Goal: Transaction & Acquisition: Obtain resource

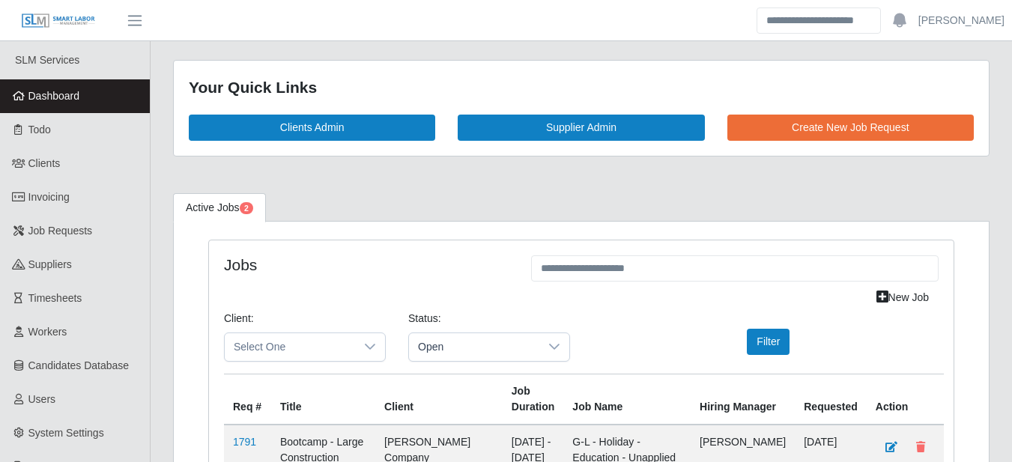
click at [238, 205] on link "Active Jobs 2" at bounding box center [219, 207] width 93 height 29
click at [67, 229] on span "Job Requests" at bounding box center [60, 231] width 64 height 12
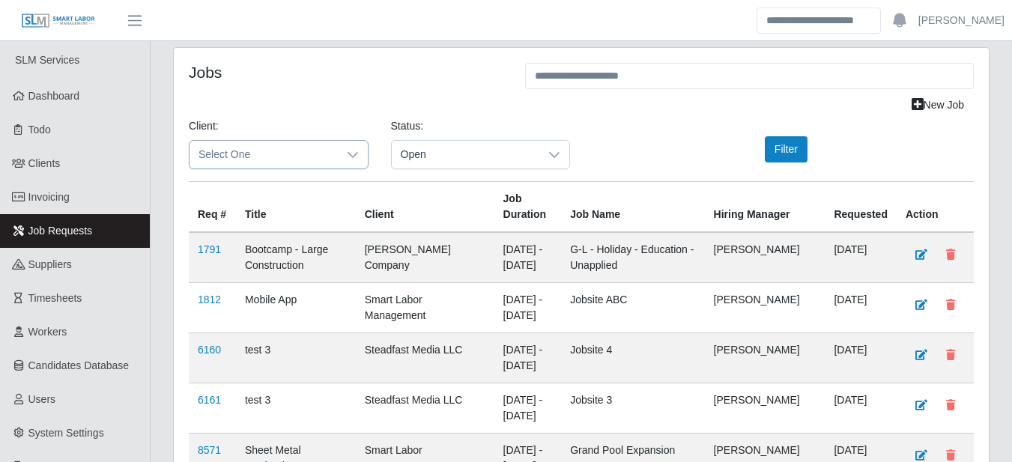
click at [361, 148] on div at bounding box center [353, 155] width 30 height 28
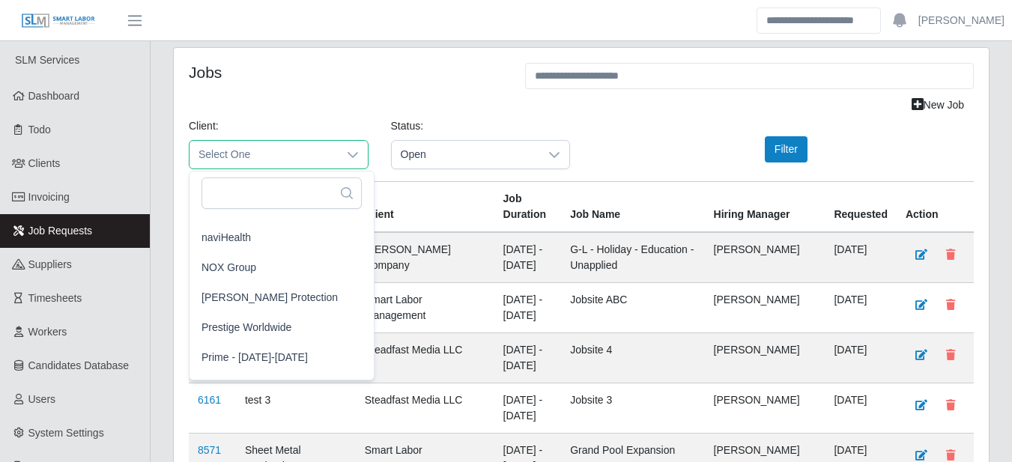
scroll to position [1223, 0]
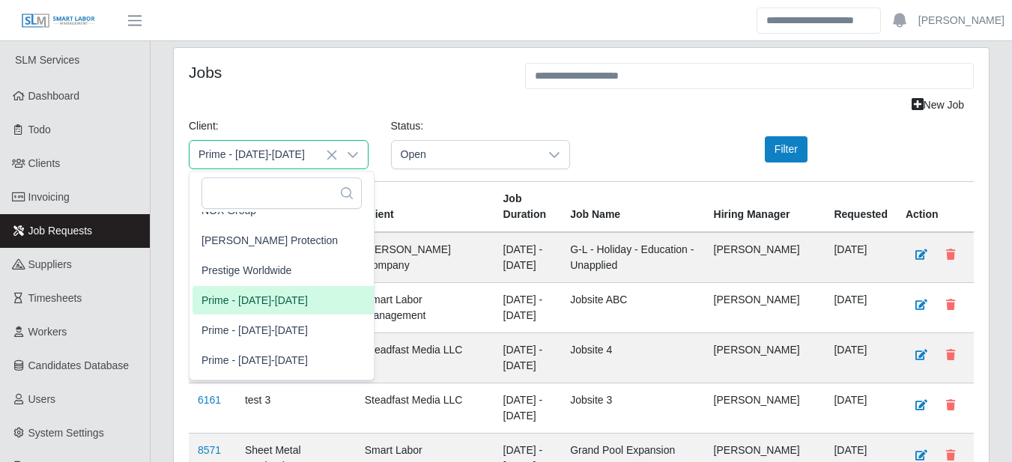
click at [303, 300] on span "Prime - [DATE]-[DATE]" at bounding box center [254, 301] width 106 height 16
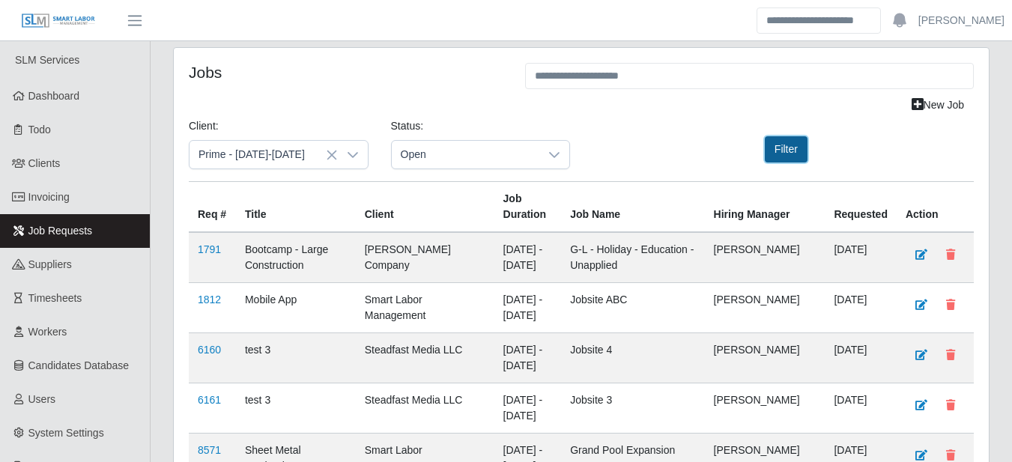
click at [778, 142] on button "Filter" at bounding box center [786, 149] width 43 height 26
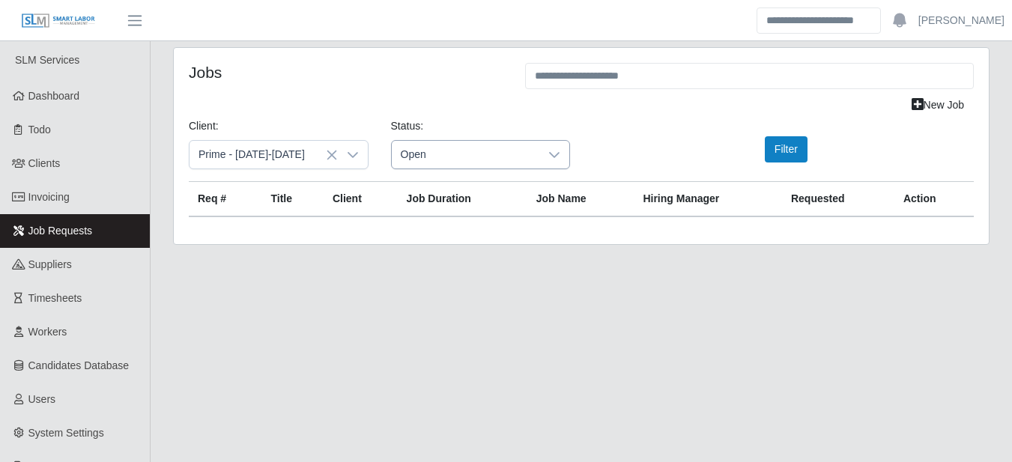
click at [559, 157] on icon at bounding box center [554, 155] width 12 height 12
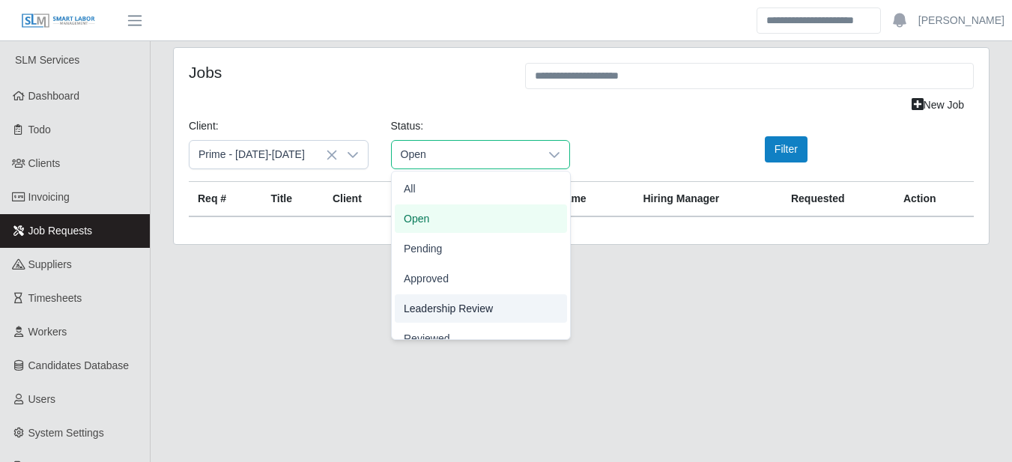
click at [207, 273] on main "Jobs New Job Client: Prime - Monday-Sunday Status: Open Filter Req # Title Clie…" at bounding box center [581, 298] width 861 height 514
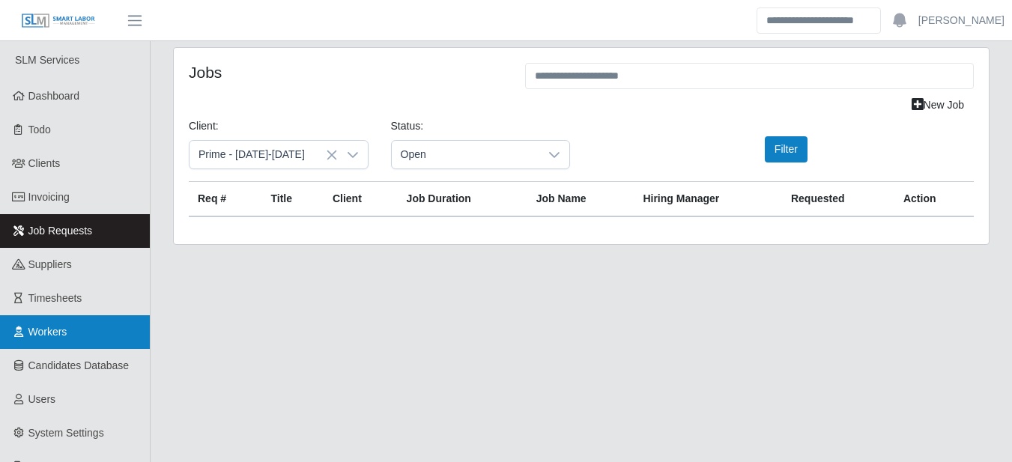
click at [67, 327] on span "Workers" at bounding box center [47, 332] width 39 height 12
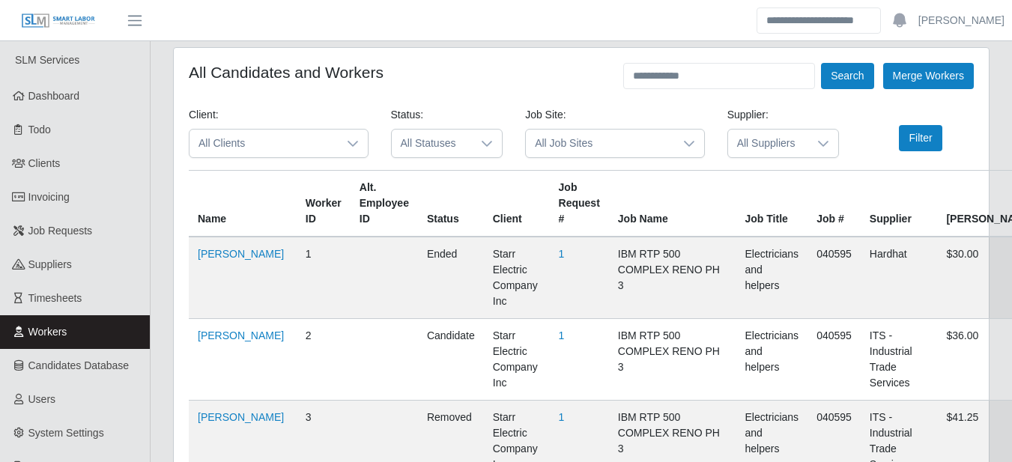
click at [330, 140] on span "All Clients" at bounding box center [263, 144] width 148 height 28
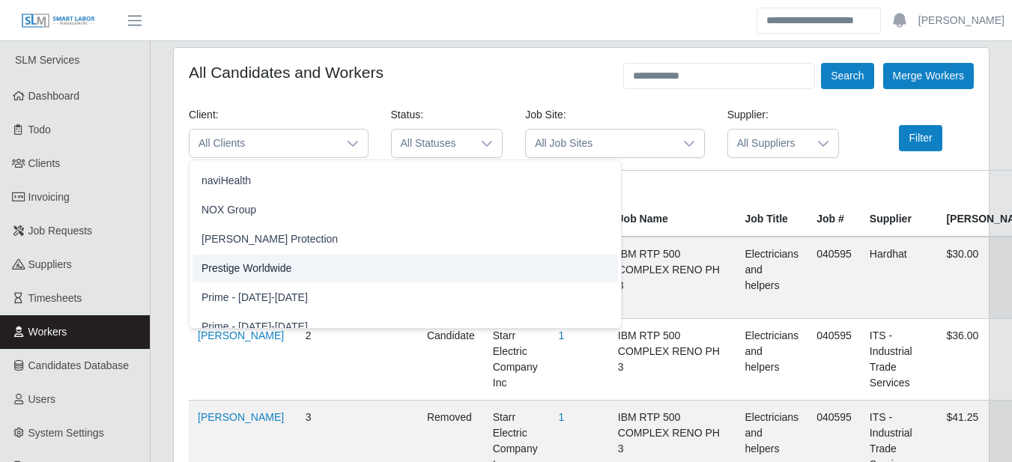
scroll to position [1398, 0]
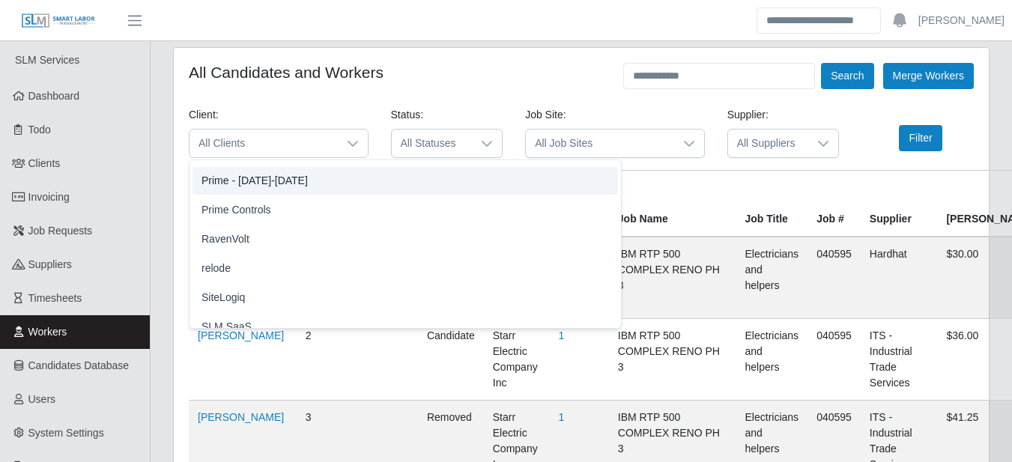
click at [289, 172] on li "Prime - [DATE]-[DATE]" at bounding box center [404, 181] width 425 height 28
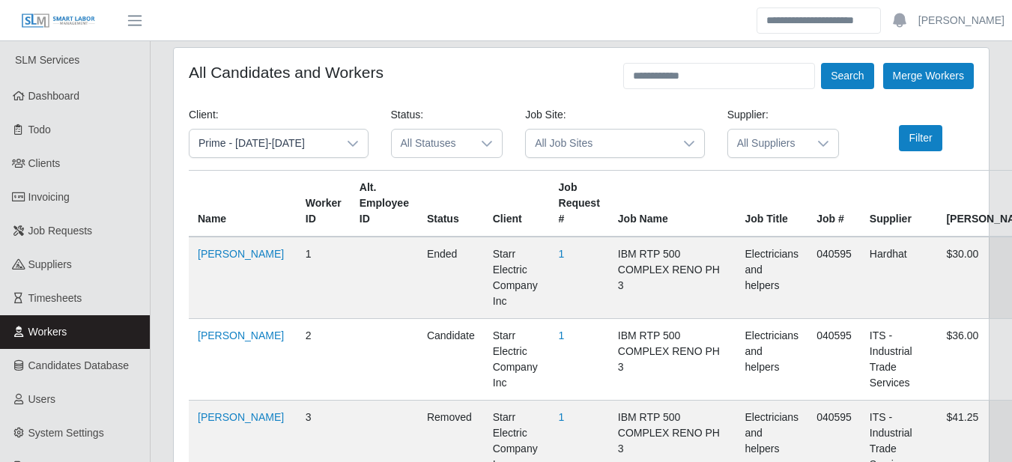
click at [461, 136] on span "All Statuses" at bounding box center [432, 144] width 81 height 28
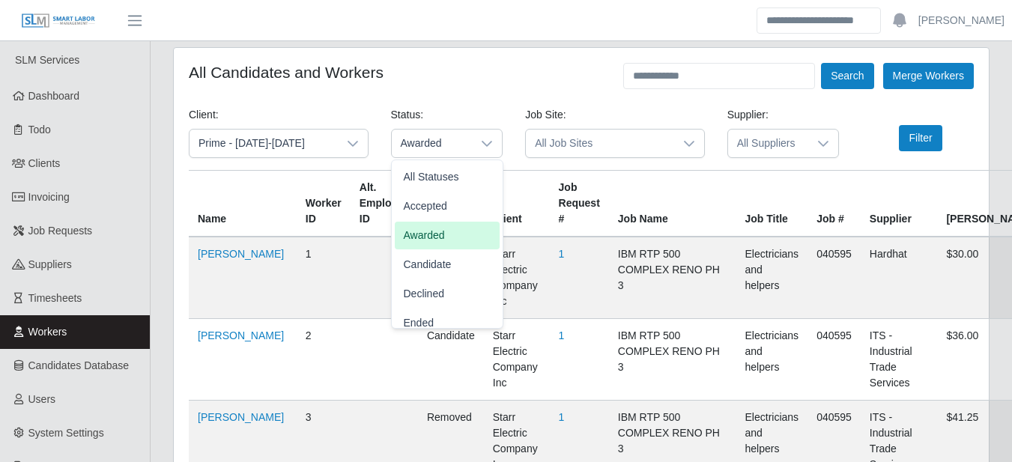
click at [441, 230] on span "Awarded" at bounding box center [424, 236] width 41 height 16
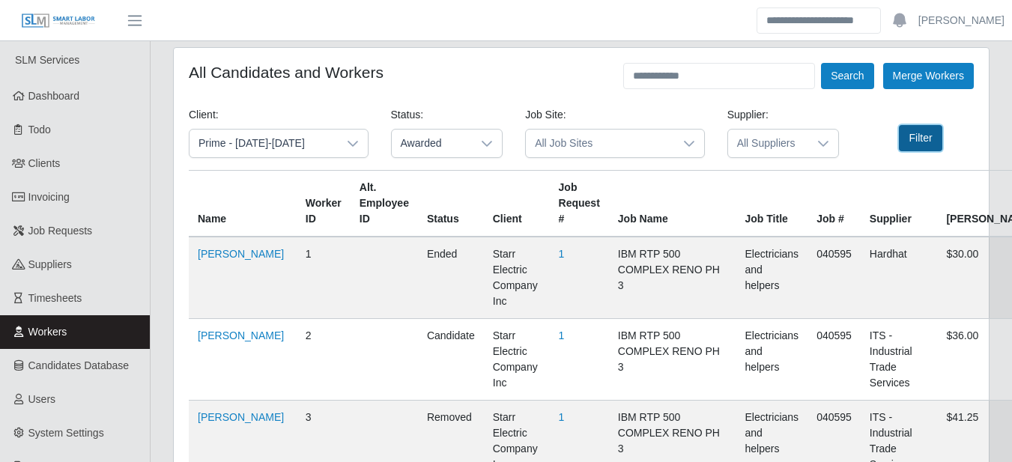
click at [903, 133] on button "Filter" at bounding box center [920, 138] width 43 height 26
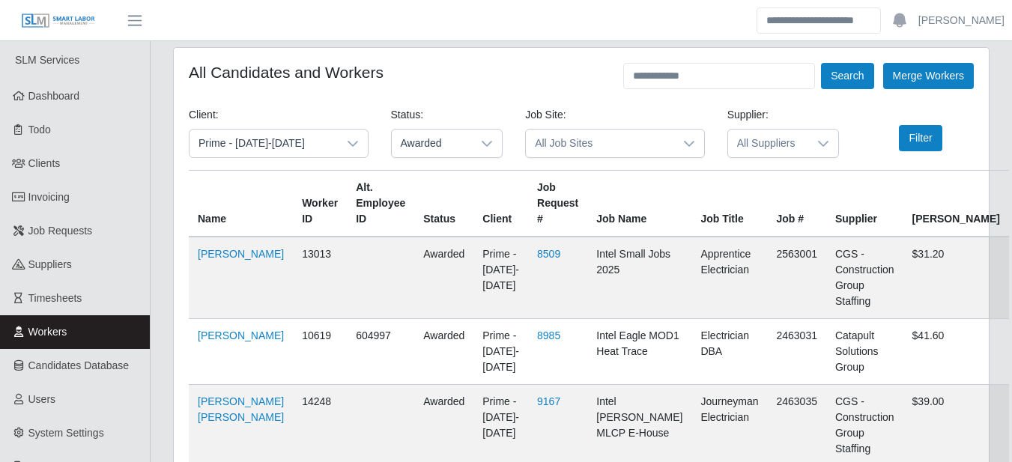
click at [336, 138] on span "Prime - Sunday-Saturday" at bounding box center [263, 144] width 148 height 28
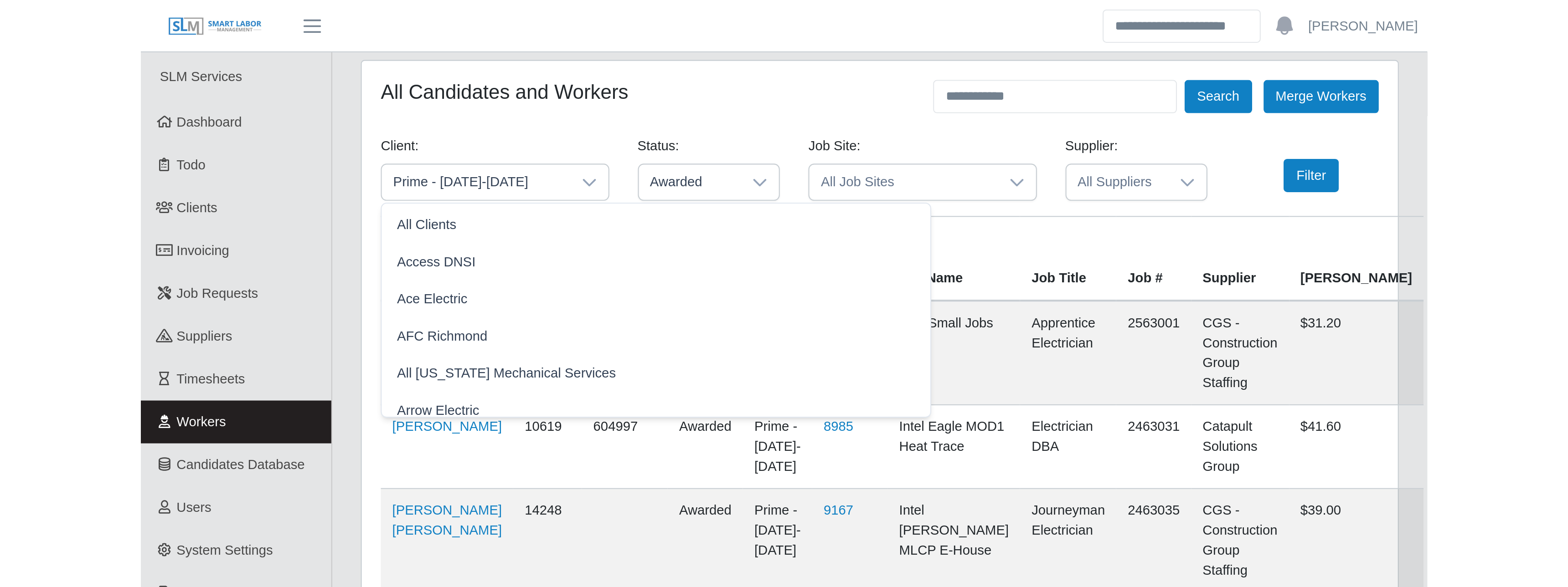
scroll to position [766, 0]
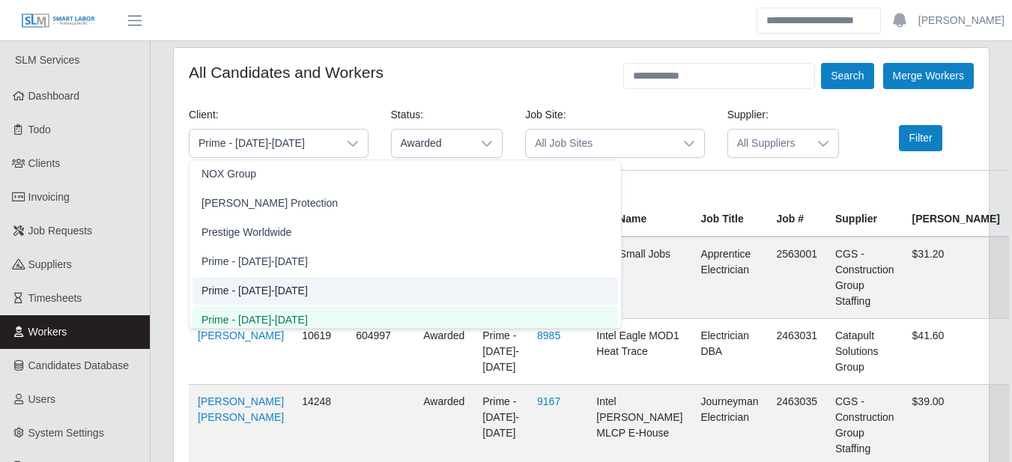
click at [272, 287] on span "Prime - Saturday-Friday" at bounding box center [254, 291] width 106 height 16
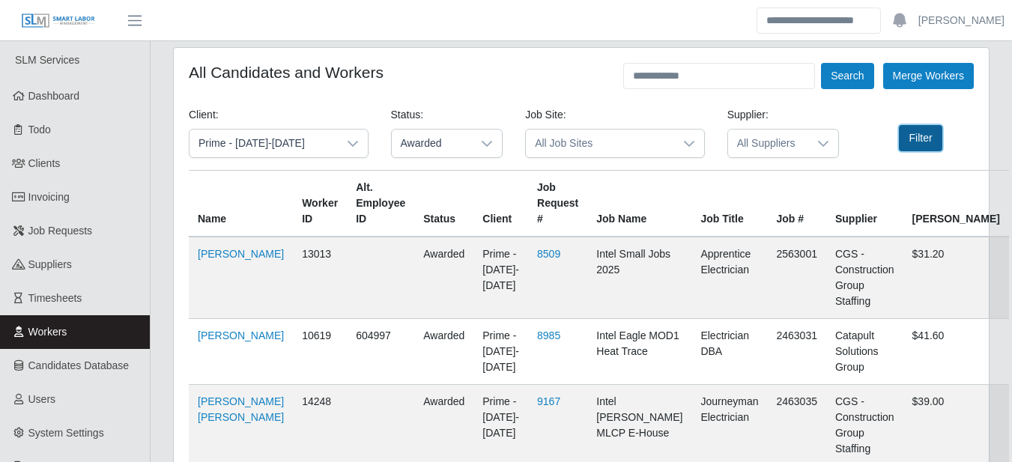
click at [925, 138] on button "Filter" at bounding box center [920, 138] width 43 height 26
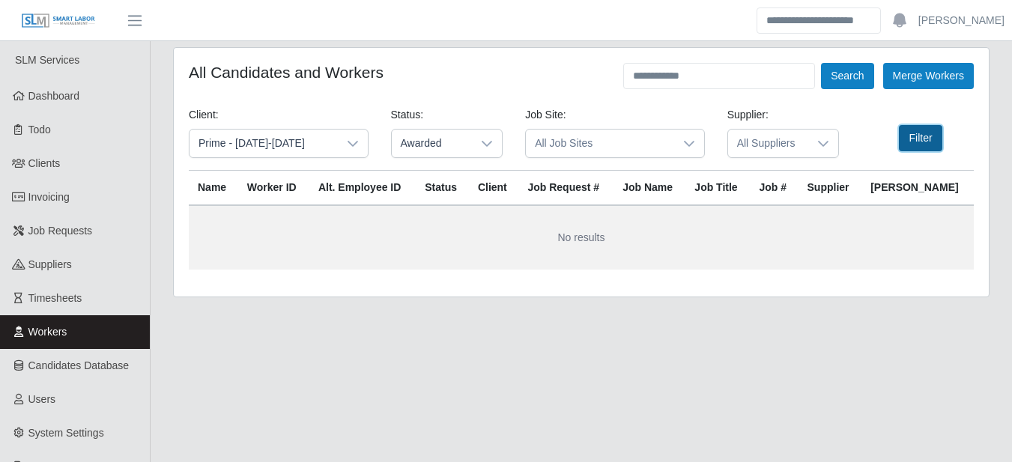
click at [905, 133] on button "Filter" at bounding box center [920, 138] width 43 height 26
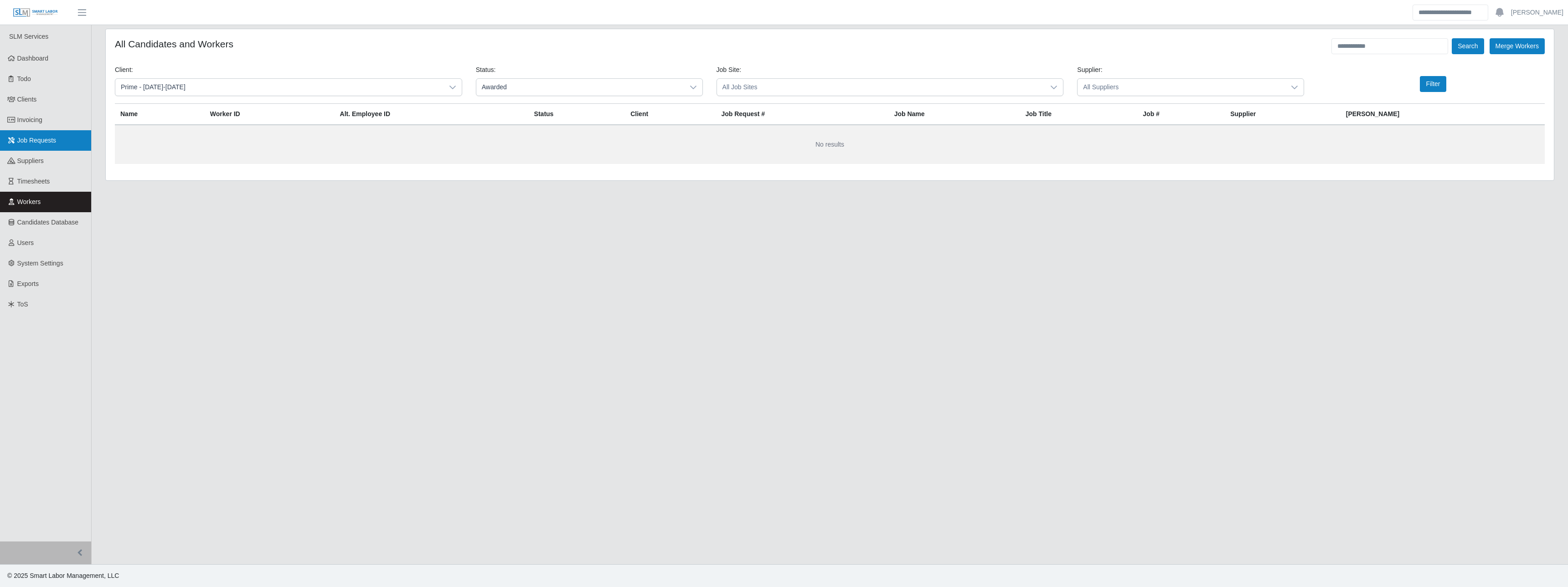
click at [38, 131] on link "Job Requests" at bounding box center [46, 141] width 91 height 21
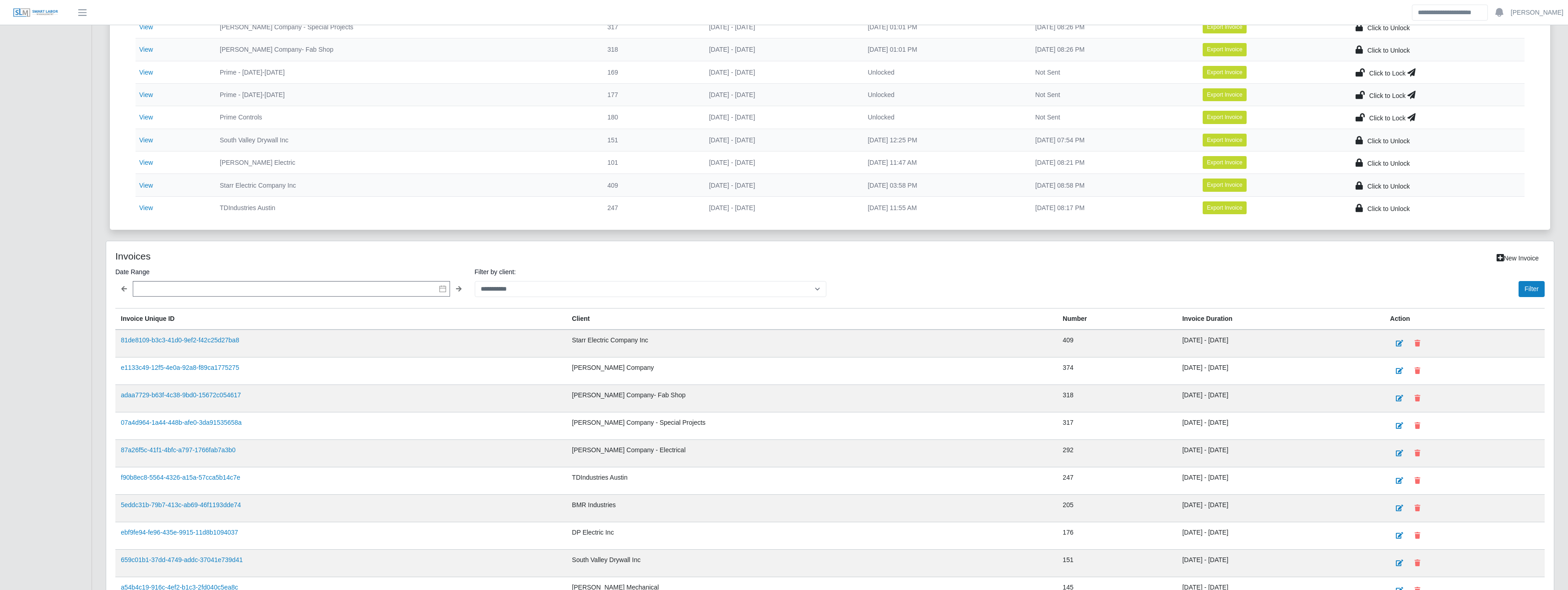
scroll to position [402, 0]
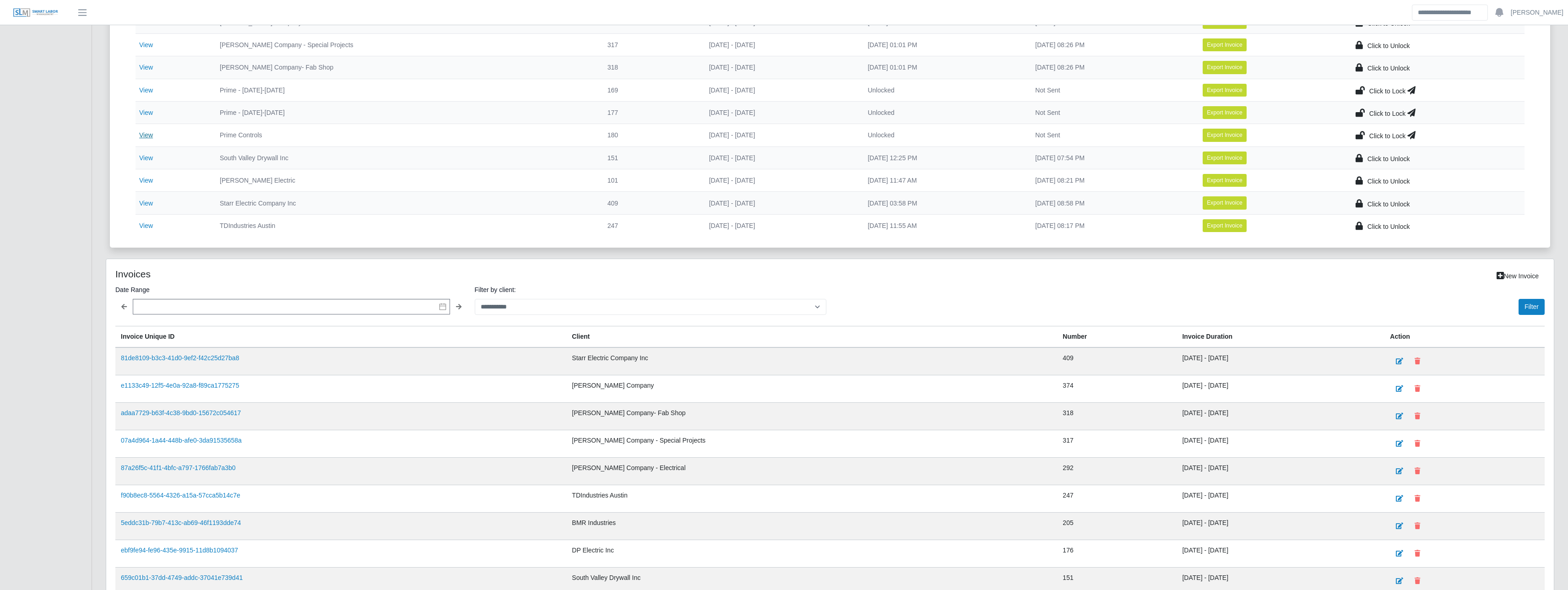
click at [151, 133] on link "View" at bounding box center [146, 135] width 13 height 7
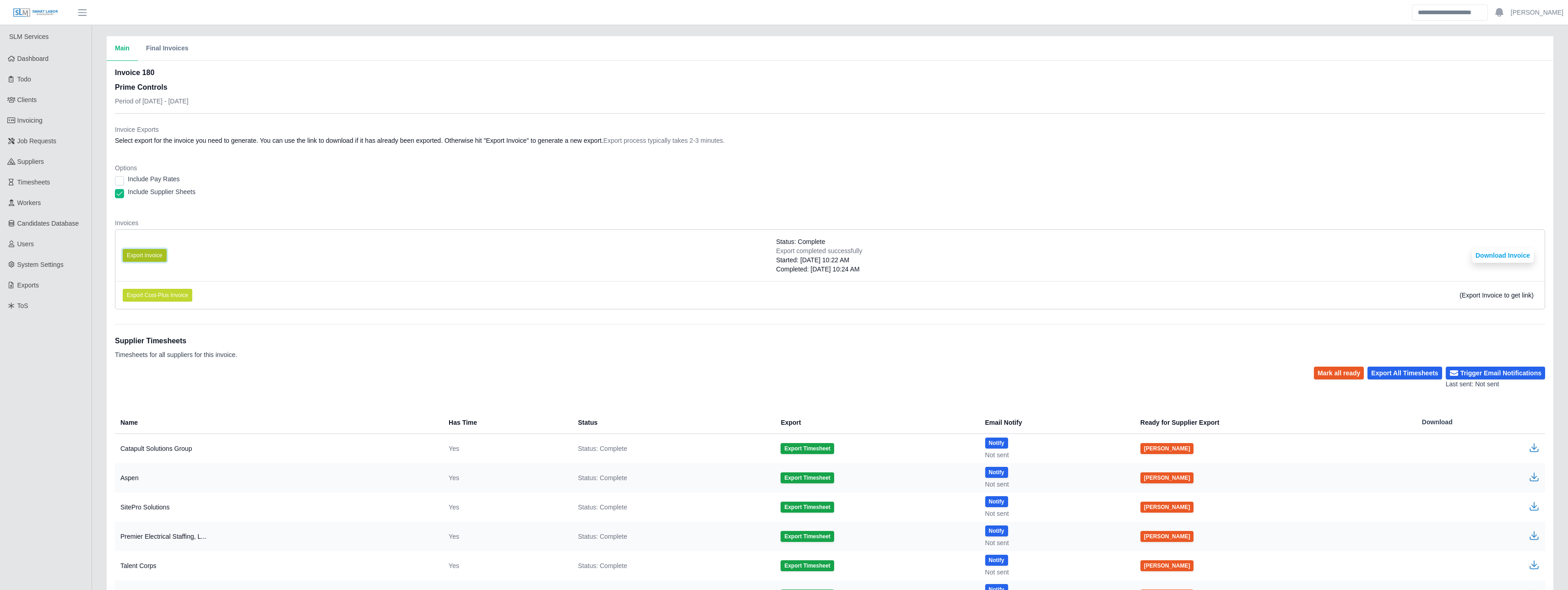
click at [155, 256] on button "Export Invoice" at bounding box center [145, 255] width 44 height 13
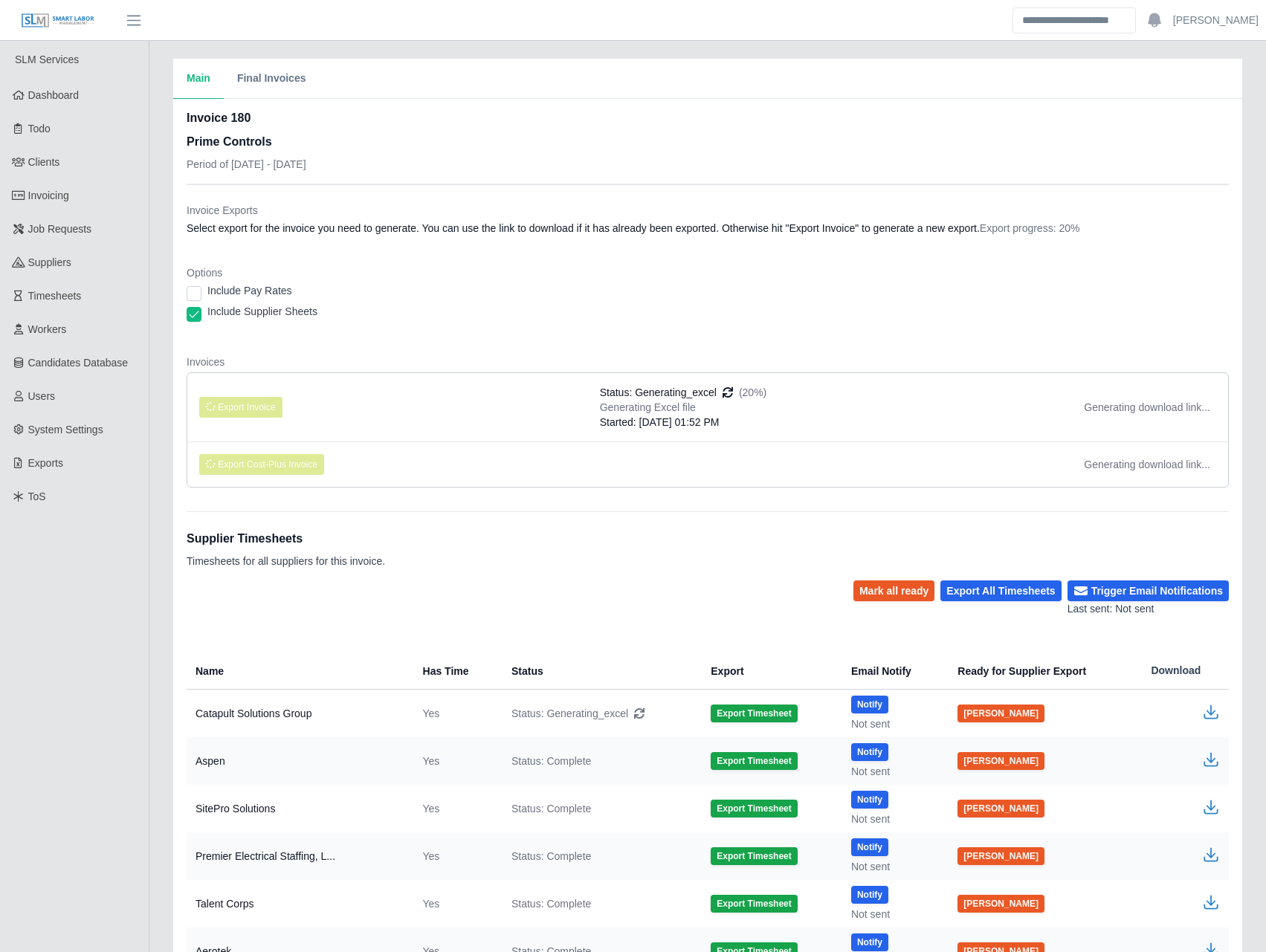
click at [693, 149] on div "Invoice 180 Prime Controls Period of [DATE] - [DATE]" at bounding box center [708, 146] width 1043 height 74
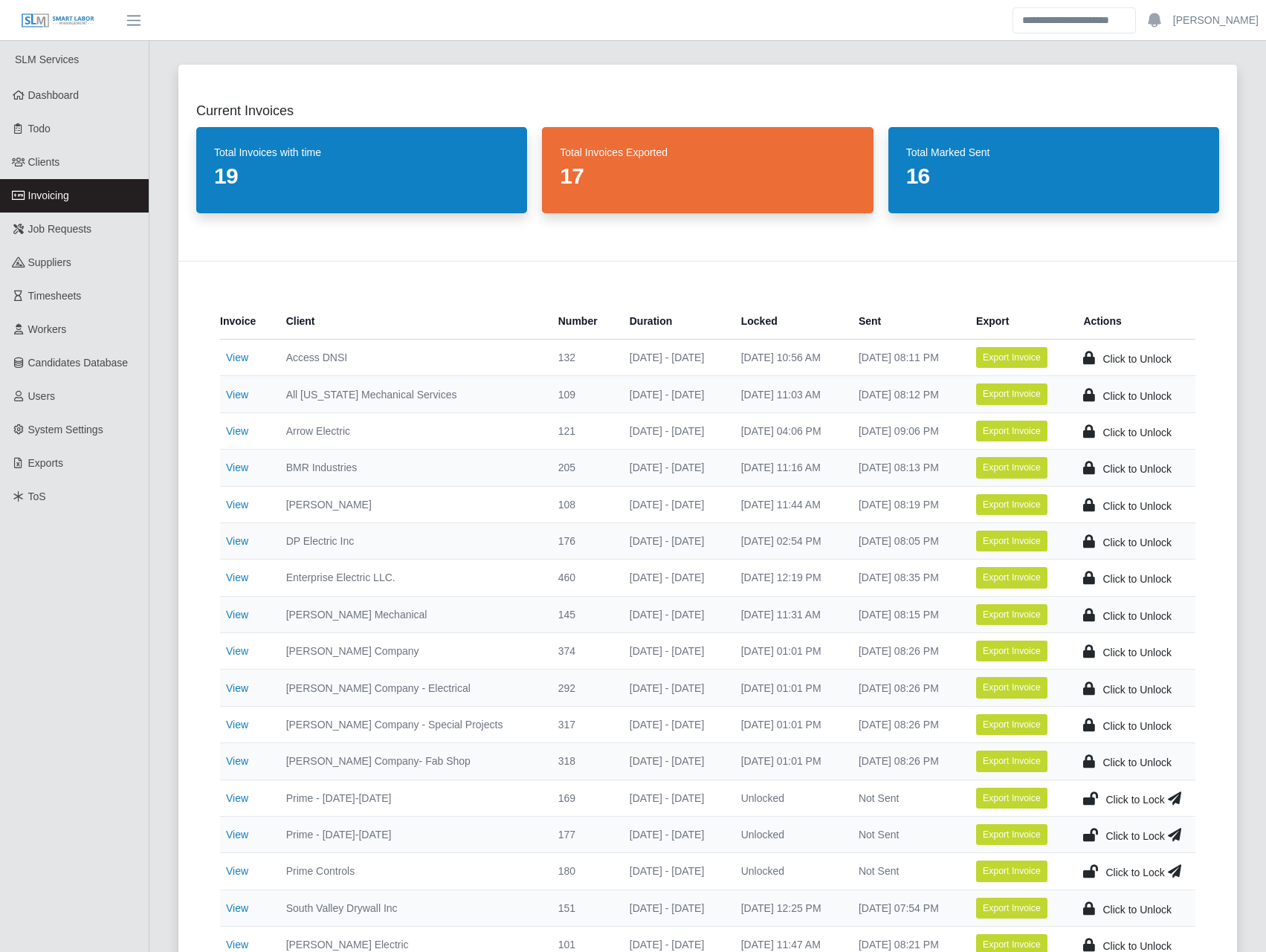
scroll to position [831, 0]
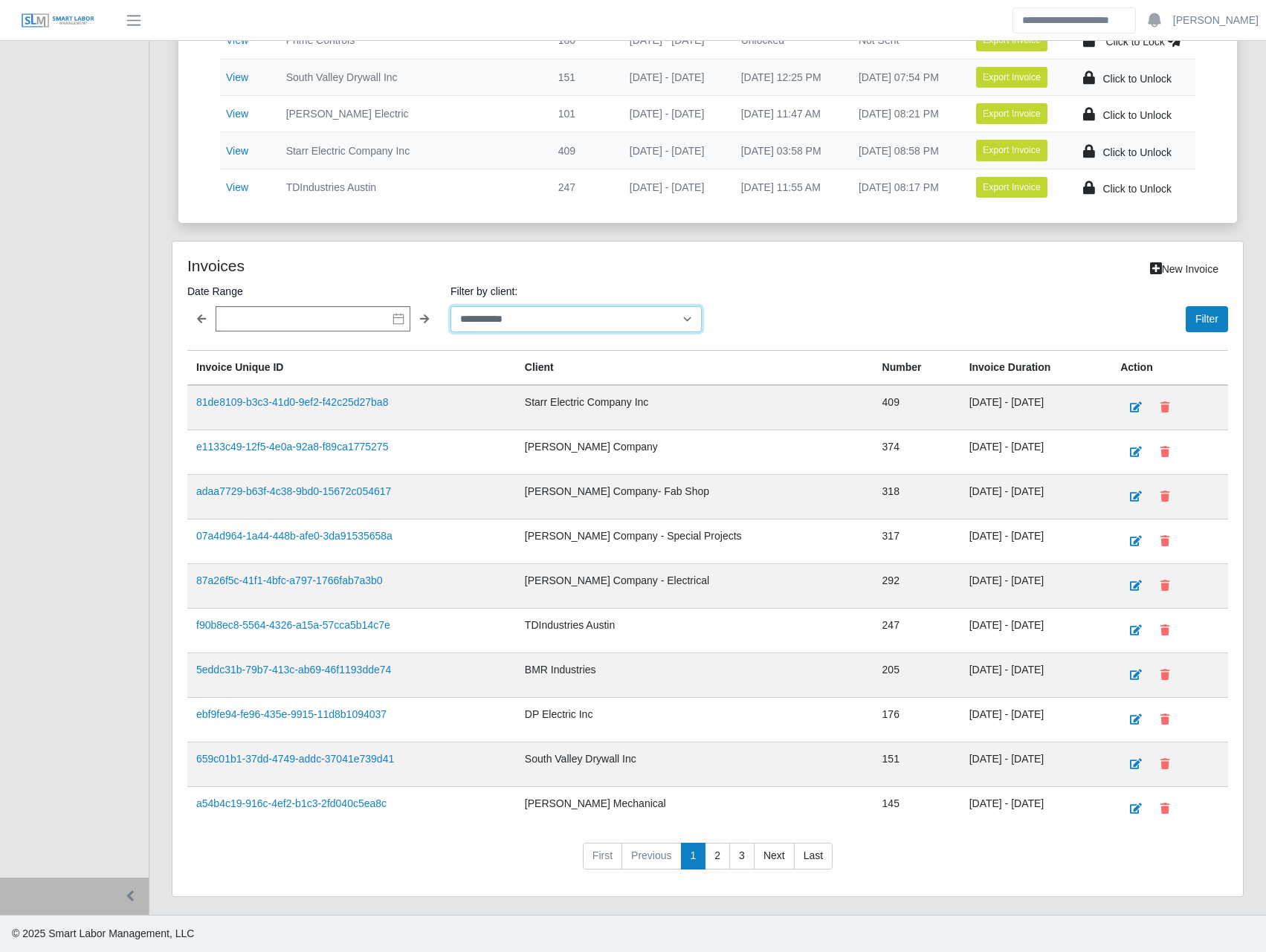
click at [492, 319] on select "**********" at bounding box center [576, 320] width 251 height 26
select select "**********"
click at [451, 307] on select "**********" at bounding box center [576, 320] width 251 height 26
click at [1218, 325] on button "Filter" at bounding box center [1207, 320] width 43 height 26
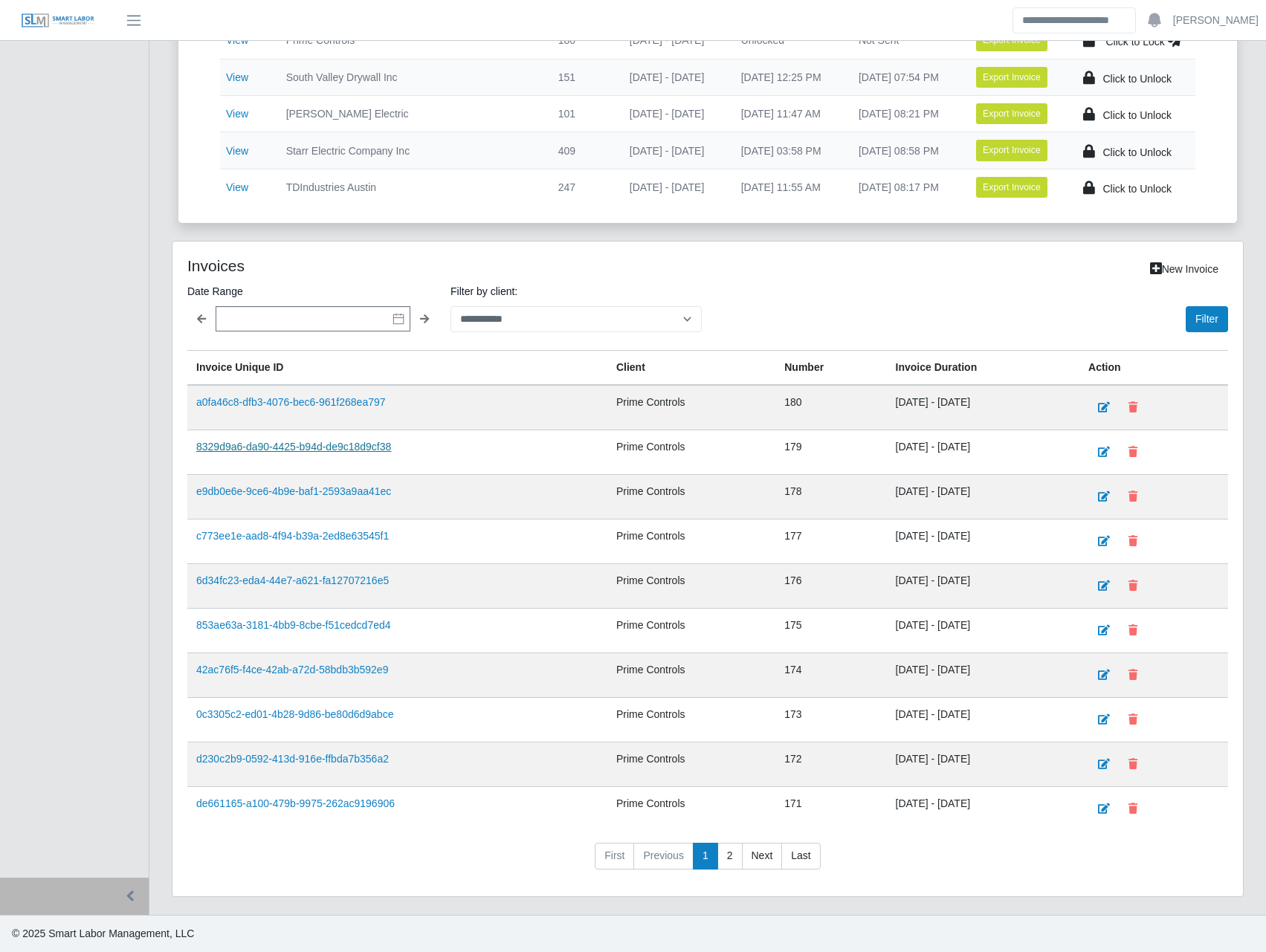
click at [365, 452] on link "8329d9a6-da90-4425-b94d-de9c18d9cf38" at bounding box center [294, 447] width 195 height 12
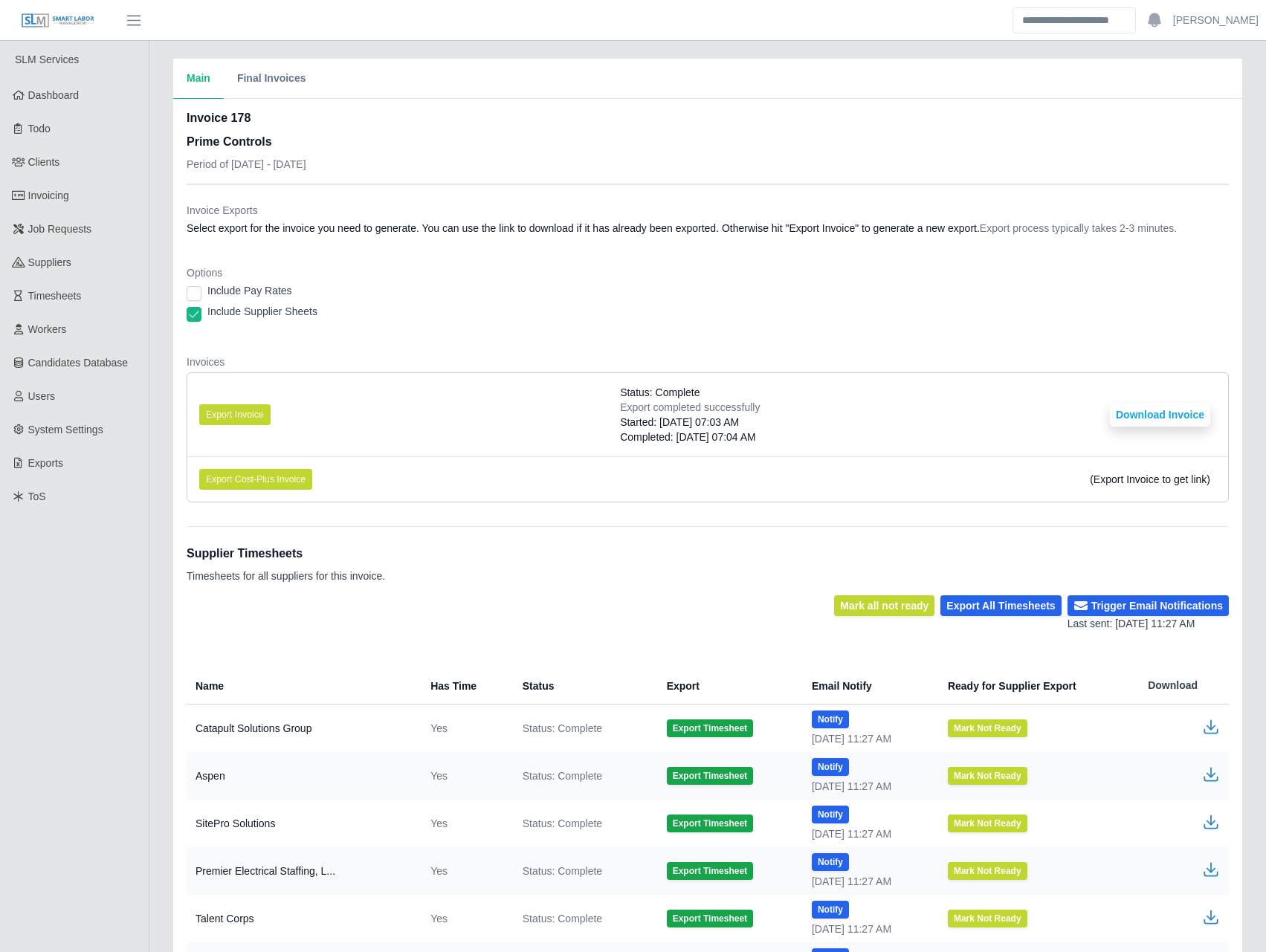
click at [503, 226] on dd "Select export for the invoice you need to generate. You can use the link to dow…" at bounding box center [708, 227] width 1043 height 15
click at [1129, 413] on button "Download Invoice" at bounding box center [1160, 415] width 100 height 24
click at [845, 356] on dt "Invoices" at bounding box center [708, 361] width 1043 height 15
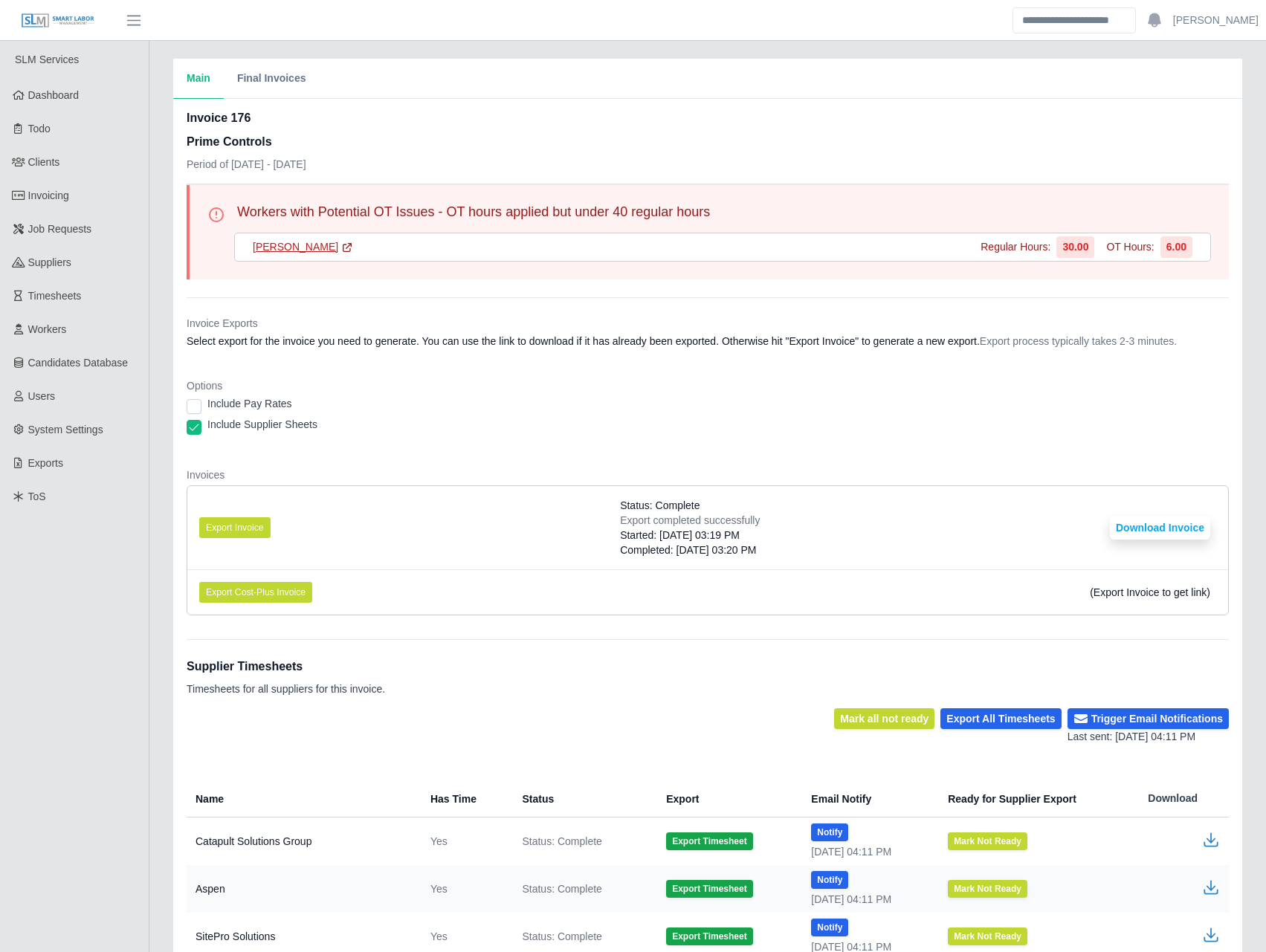
click at [283, 246] on link "Monte Kimey Jr." at bounding box center [303, 247] width 100 height 16
click at [1163, 517] on button "Download Invoice" at bounding box center [1160, 528] width 100 height 24
click at [719, 392] on dt "Options" at bounding box center [708, 385] width 1043 height 15
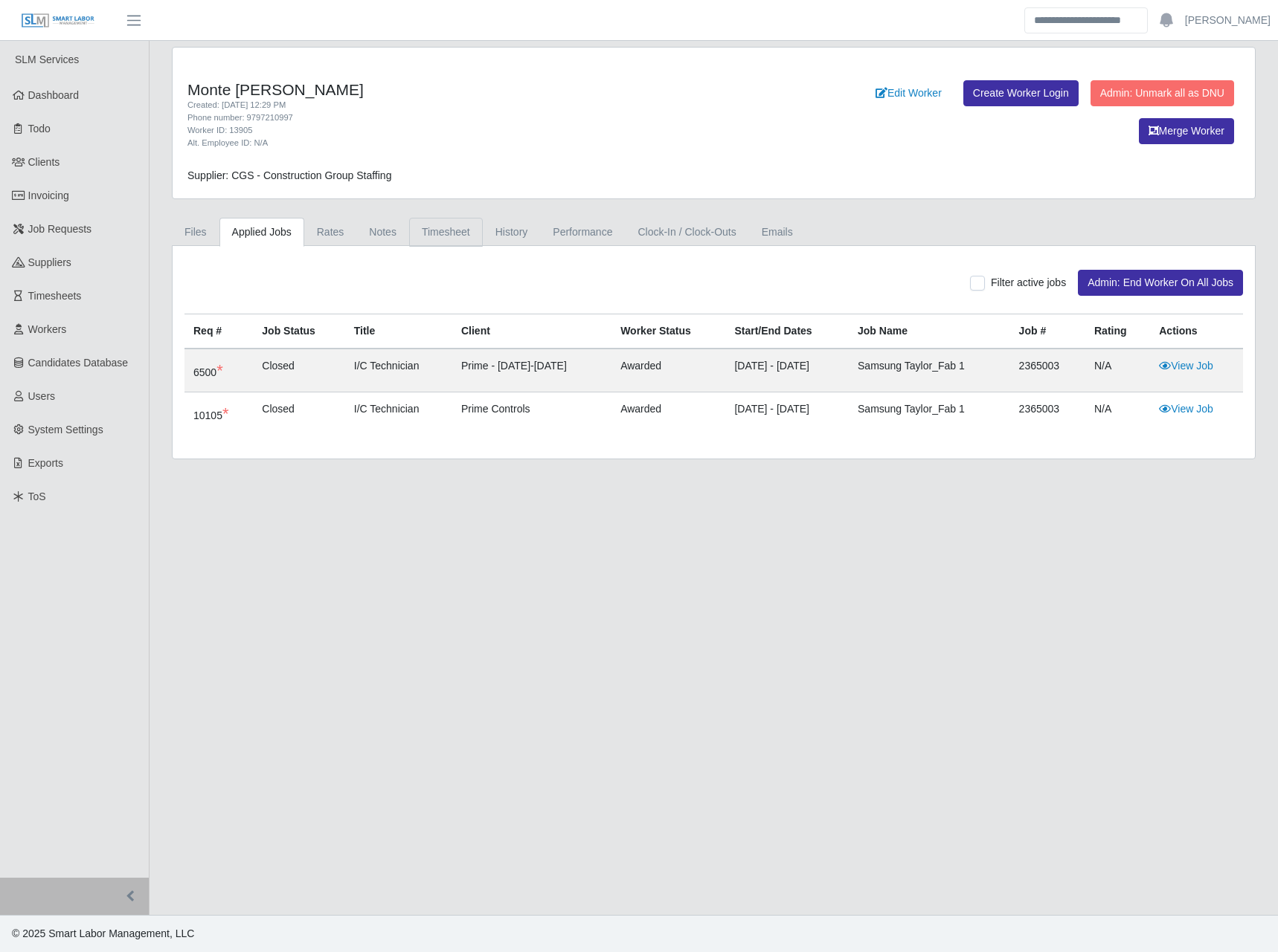
click at [462, 226] on link "Timesheet" at bounding box center [446, 231] width 73 height 29
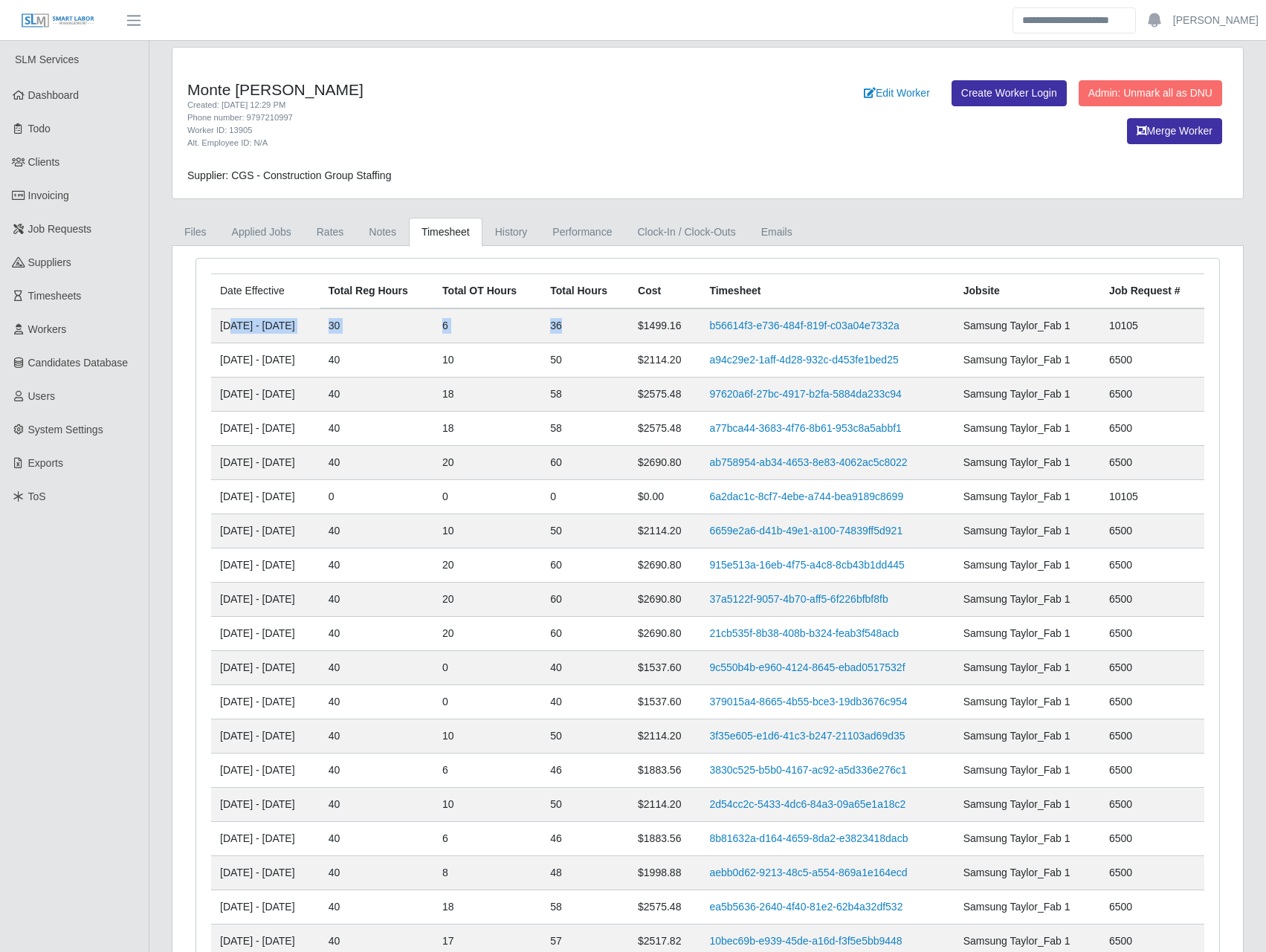
drag, startPoint x: 230, startPoint y: 324, endPoint x: 623, endPoint y: 334, distance: 393.1
click at [623, 334] on tr "[DATE] - [DATE] 30 6 36 $1499.16 b56614f3-e736-484f-819f-c03a04e7332a Samsung T…" at bounding box center [708, 326] width 994 height 35
drag, startPoint x: 623, startPoint y: 334, endPoint x: 446, endPoint y: 326, distance: 177.2
click at [434, 326] on td "30" at bounding box center [376, 326] width 114 height 35
drag, startPoint x: 223, startPoint y: 325, endPoint x: 604, endPoint y: 328, distance: 381.0
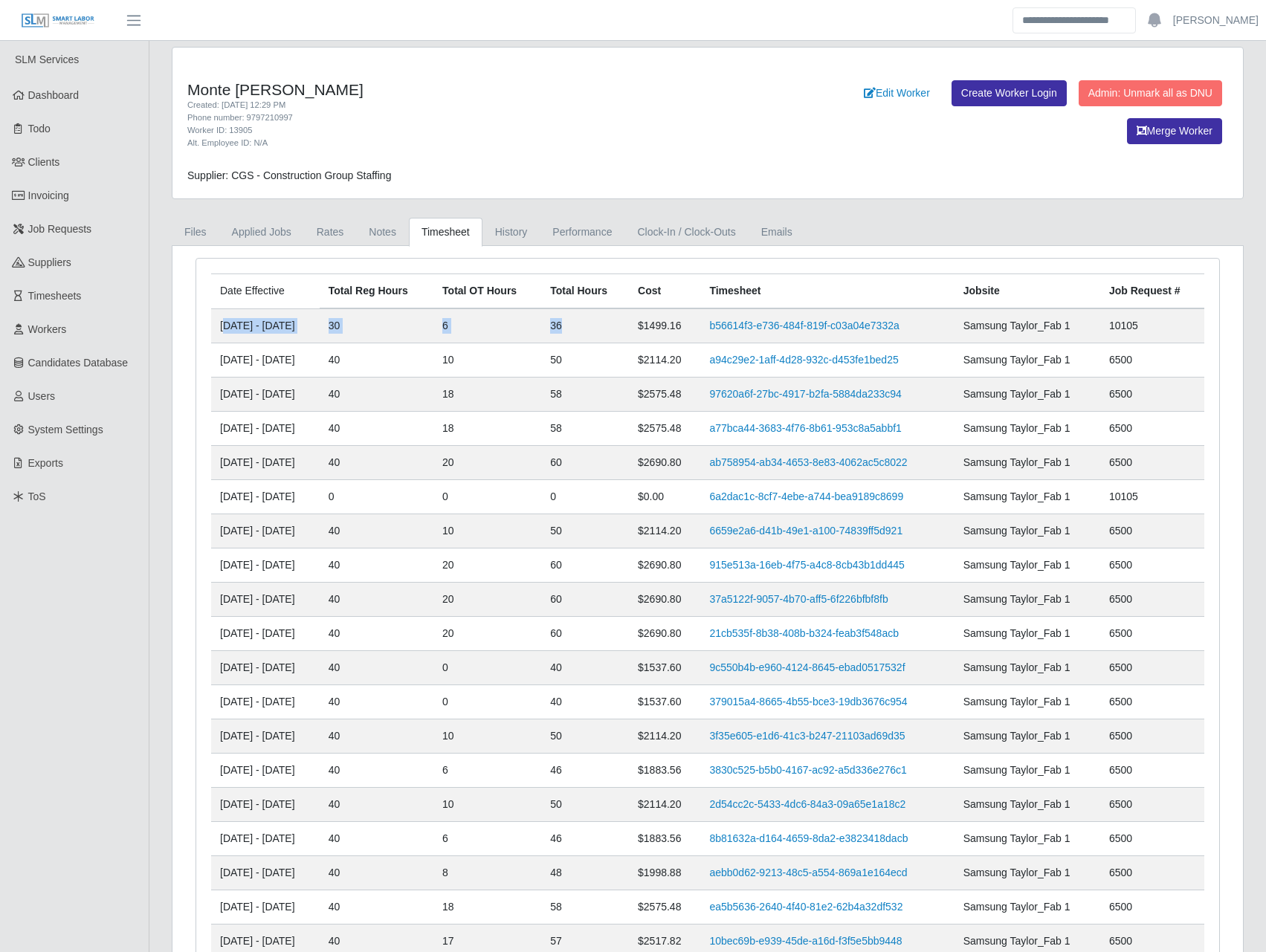
click at [604, 328] on tr "[DATE] - [DATE] 30 6 36 $1499.16 b56614f3-e736-484f-819f-c03a04e7332a Samsung T…" at bounding box center [708, 326] width 994 height 35
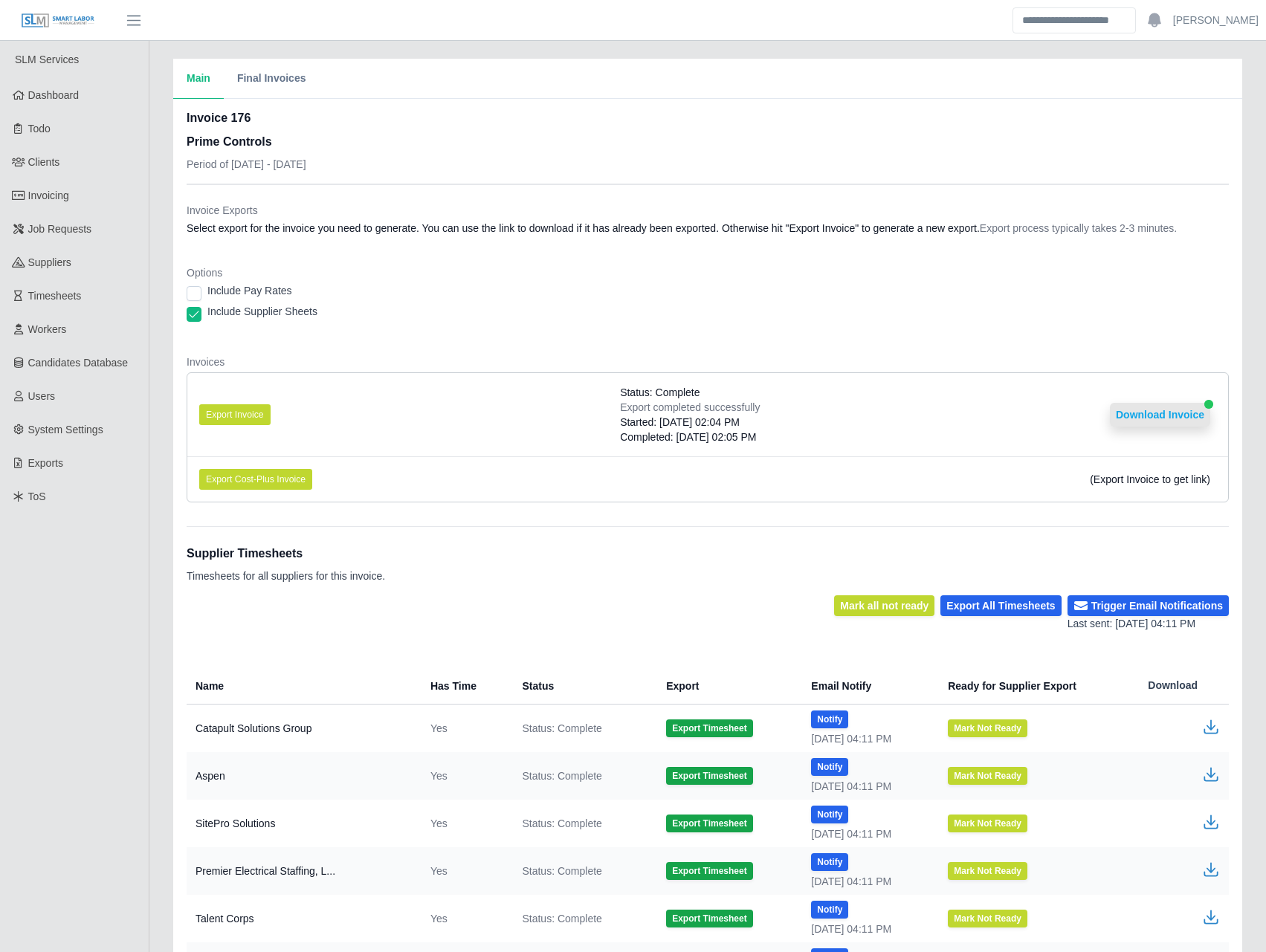
click at [1176, 415] on button "Download Invoice" at bounding box center [1160, 415] width 100 height 24
click at [1133, 407] on button "Download Invoice" at bounding box center [1160, 415] width 100 height 24
drag, startPoint x: 513, startPoint y: 318, endPoint x: 408, endPoint y: 311, distance: 105.2
click at [511, 318] on div "Include Supplier Sheets" at bounding box center [708, 314] width 1043 height 21
click at [241, 416] on button "Export Invoice" at bounding box center [235, 414] width 71 height 21
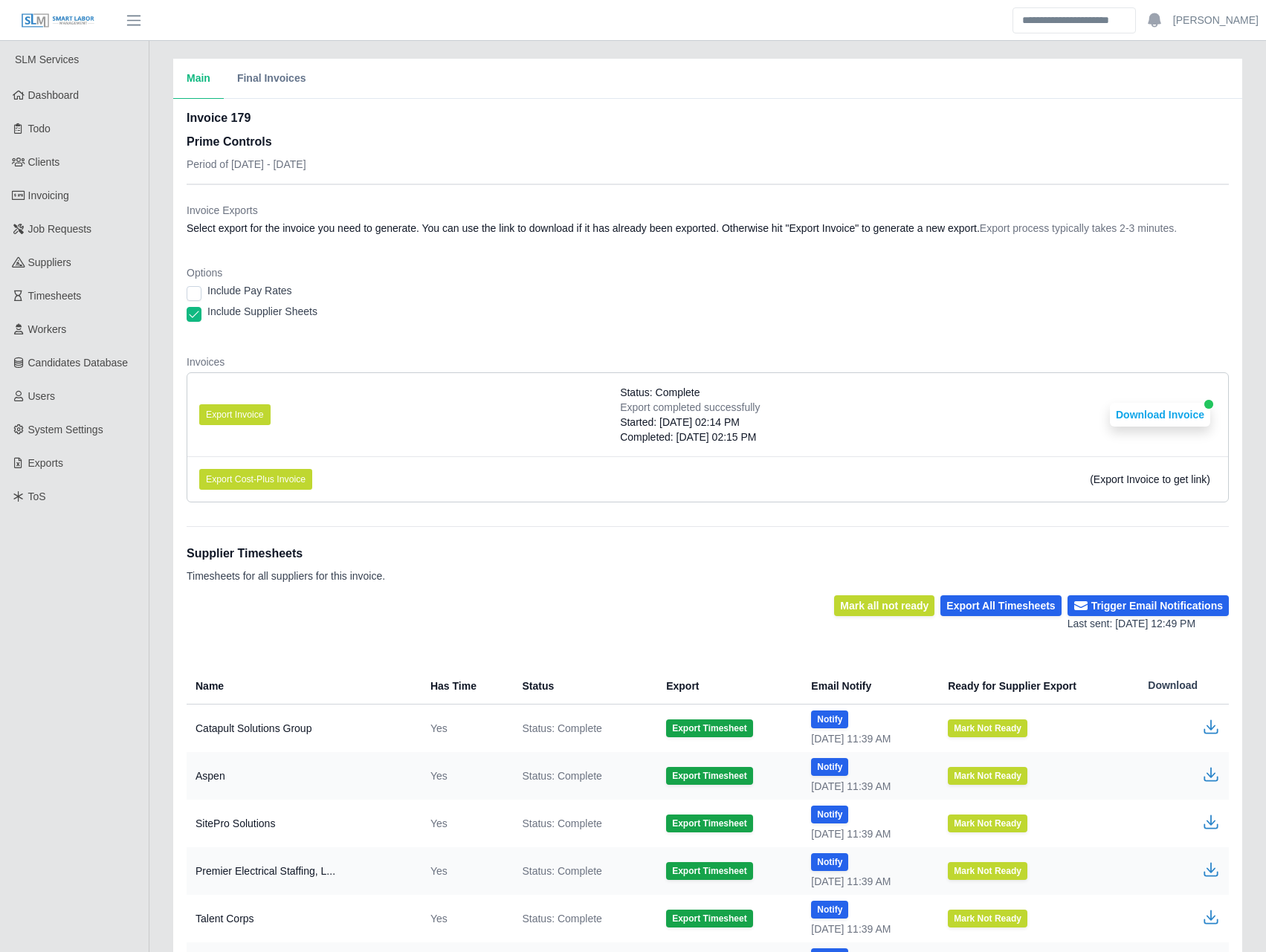
click at [748, 147] on div "Invoice 179 Prime Controls Period of [DATE] - [DATE]" at bounding box center [708, 146] width 1043 height 74
click at [1152, 416] on button "Download Invoice" at bounding box center [1160, 415] width 100 height 24
